Goal: Task Accomplishment & Management: Use online tool/utility

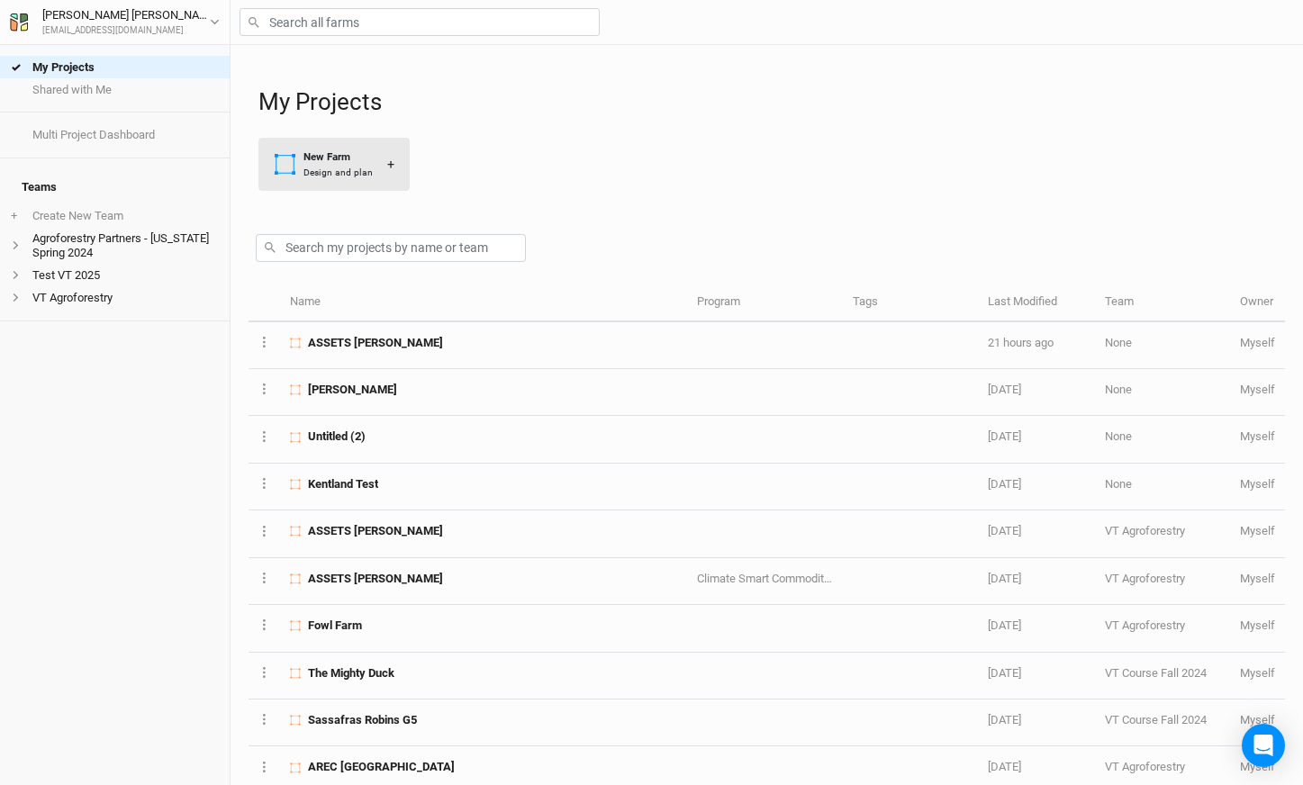
click at [328, 173] on div "Design and plan" at bounding box center [337, 173] width 69 height 14
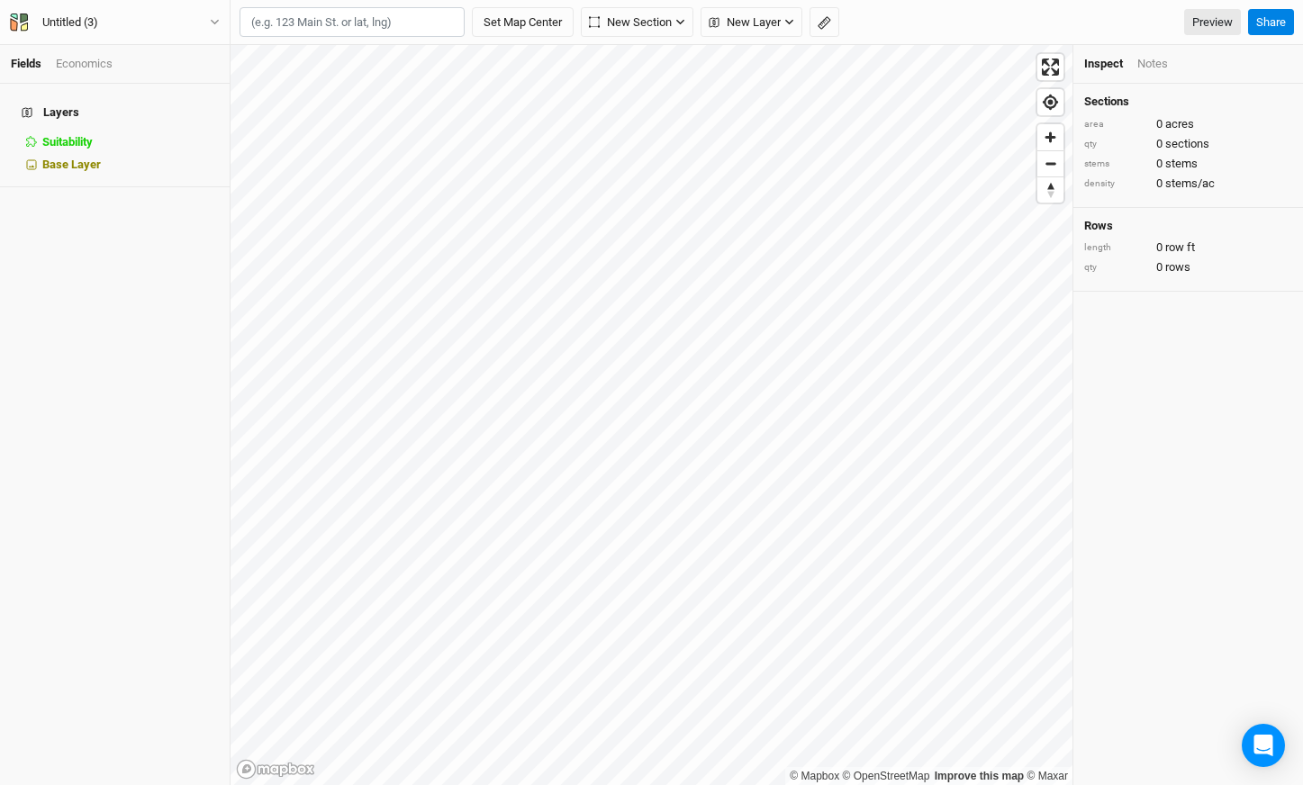
click at [334, 28] on input "text" at bounding box center [351, 22] width 225 height 31
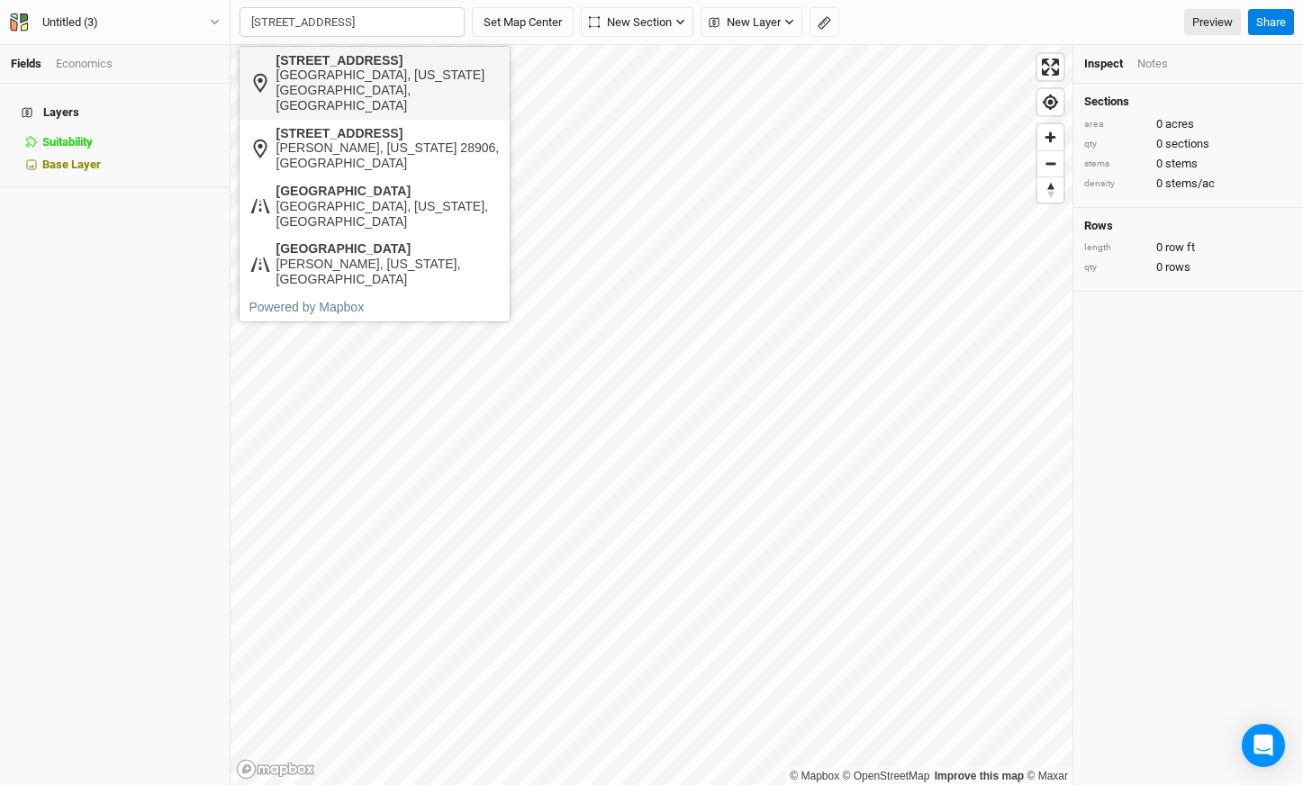
click at [333, 57] on div "[STREET_ADDRESS]" at bounding box center [388, 60] width 224 height 15
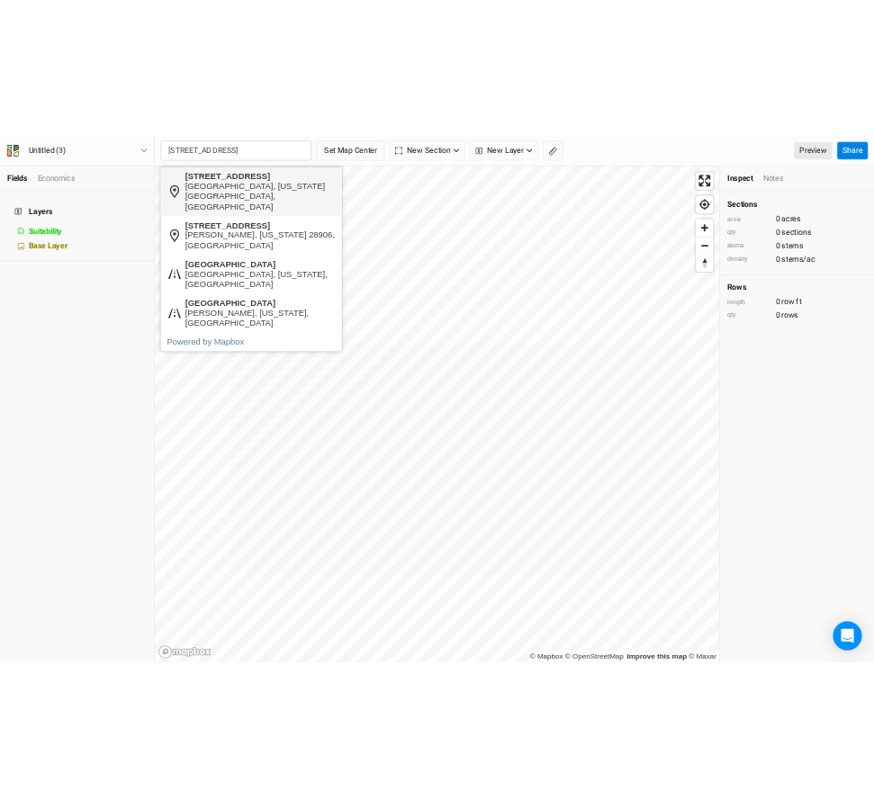
scroll to position [0, 0]
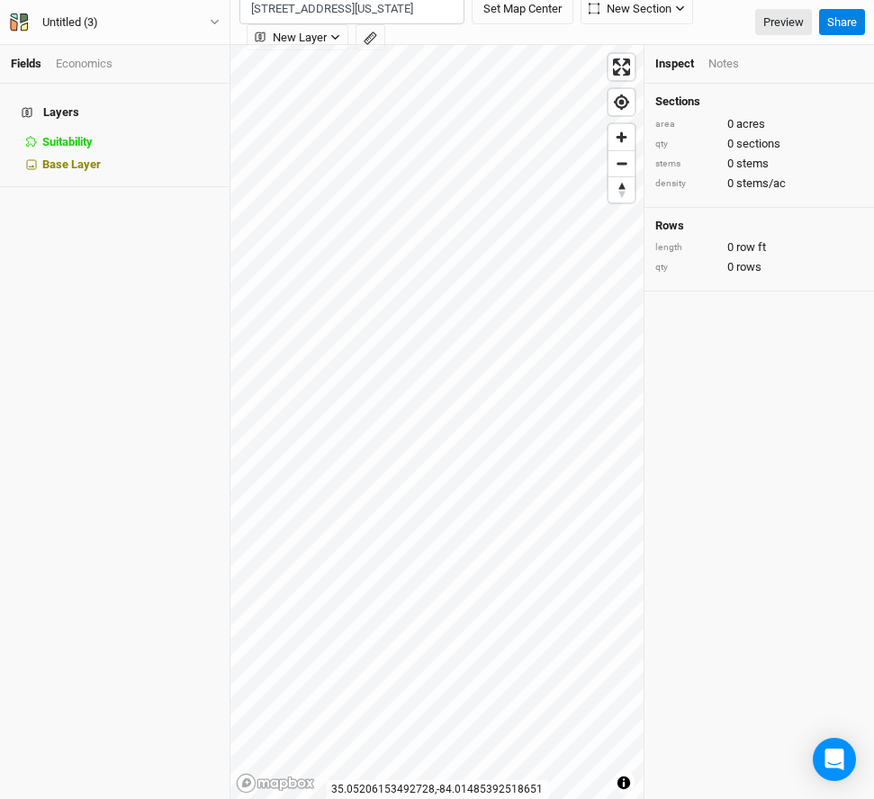
click at [314, 14] on input "[STREET_ADDRESS][US_STATE]" at bounding box center [351, 9] width 225 height 31
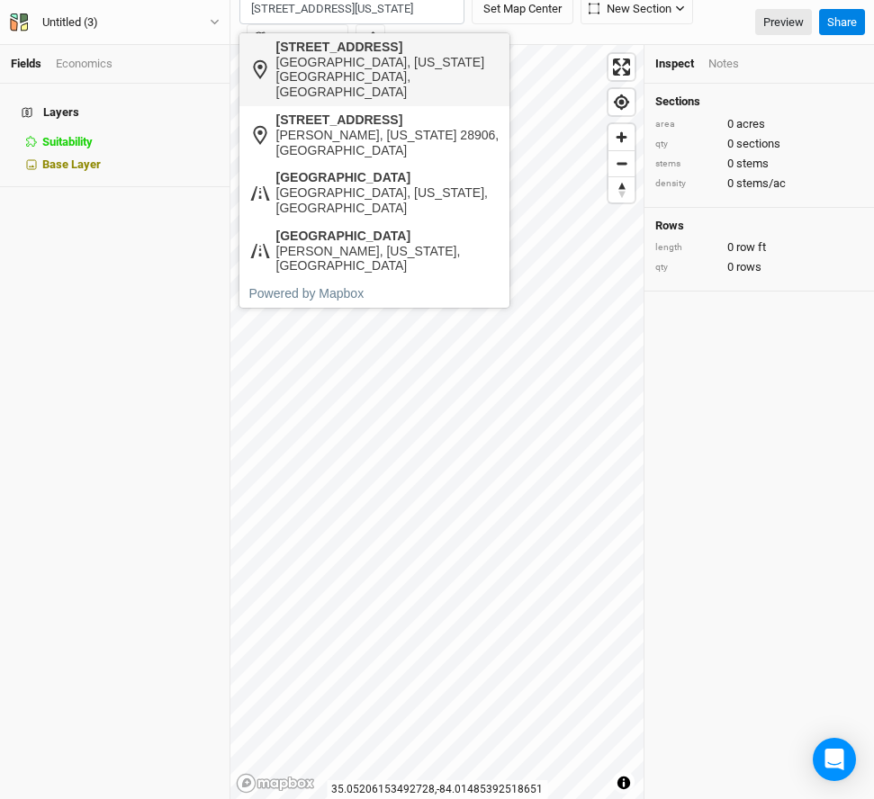
click at [404, 57] on div "[GEOGRAPHIC_DATA], [US_STATE][GEOGRAPHIC_DATA], [GEOGRAPHIC_DATA]" at bounding box center [388, 77] width 224 height 45
type input "[STREET_ADDRESS][US_STATE]"
